Goal: Information Seeking & Learning: Learn about a topic

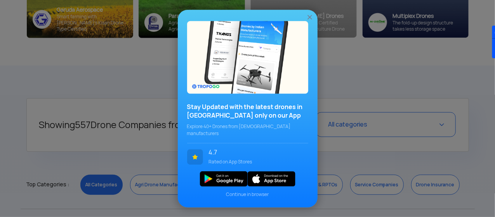
scroll to position [155, 0]
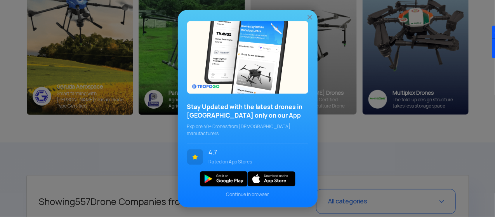
click at [28, 131] on div "Stay Updated with the latest drones in [GEOGRAPHIC_DATA] only on our App Explor…" at bounding box center [247, 108] width 495 height 217
click at [310, 18] on img at bounding box center [310, 17] width 8 height 8
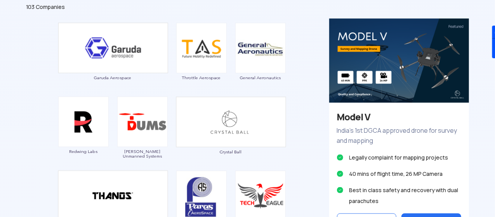
scroll to position [466, 0]
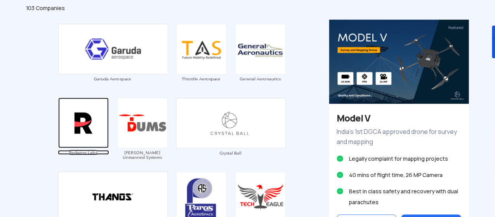
click at [87, 125] on img at bounding box center [83, 123] width 50 height 50
click at [82, 116] on img at bounding box center [83, 123] width 50 height 50
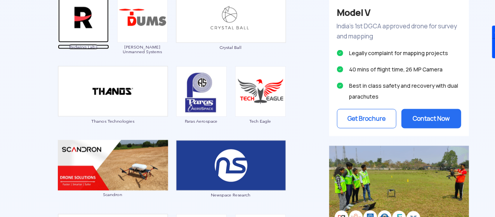
scroll to position [621, 0]
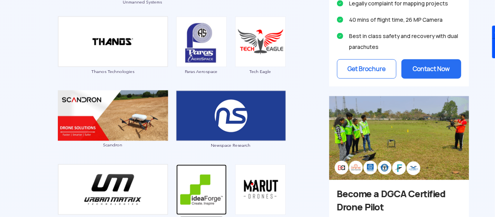
click at [204, 184] on img at bounding box center [201, 190] width 50 height 50
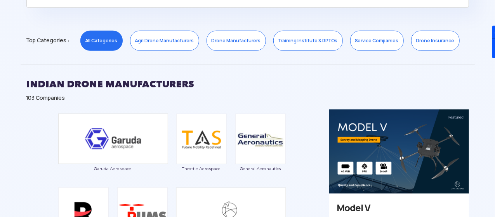
scroll to position [427, 0]
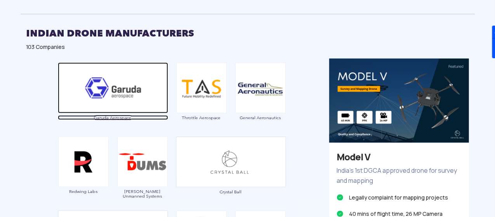
click at [125, 92] on img at bounding box center [113, 88] width 110 height 51
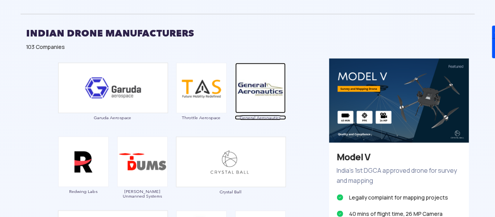
click at [261, 87] on img at bounding box center [260, 88] width 50 height 50
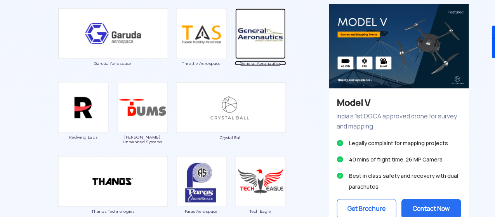
scroll to position [505, 0]
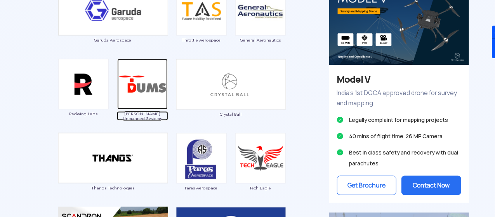
click at [148, 94] on img at bounding box center [142, 84] width 50 height 50
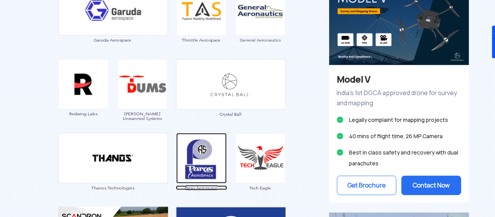
click at [205, 168] on img at bounding box center [201, 158] width 50 height 50
click at [206, 169] on img at bounding box center [201, 158] width 50 height 50
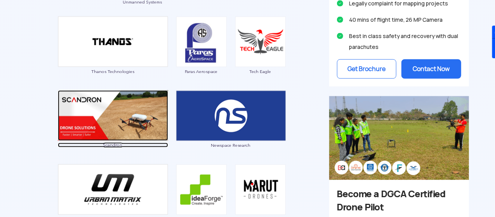
click at [87, 109] on img at bounding box center [113, 115] width 110 height 50
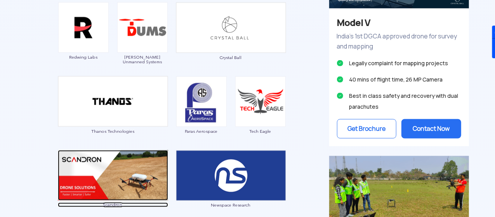
scroll to position [505, 0]
